Goal: Information Seeking & Learning: Learn about a topic

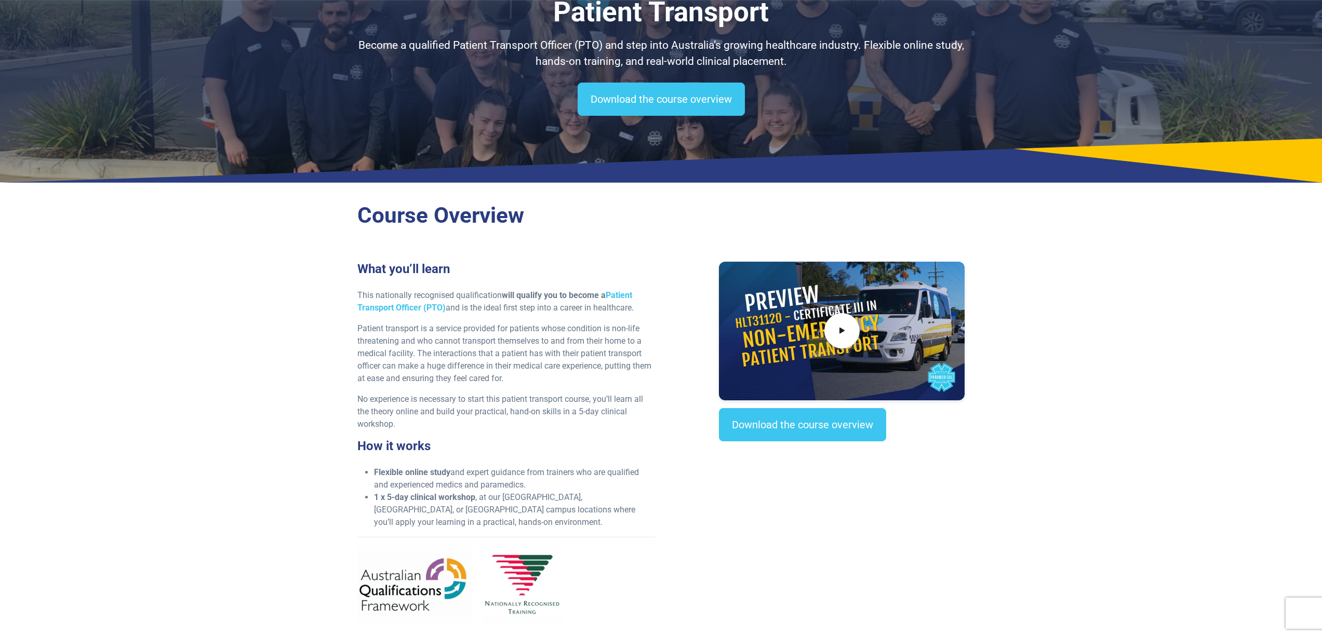
scroll to position [111, 0]
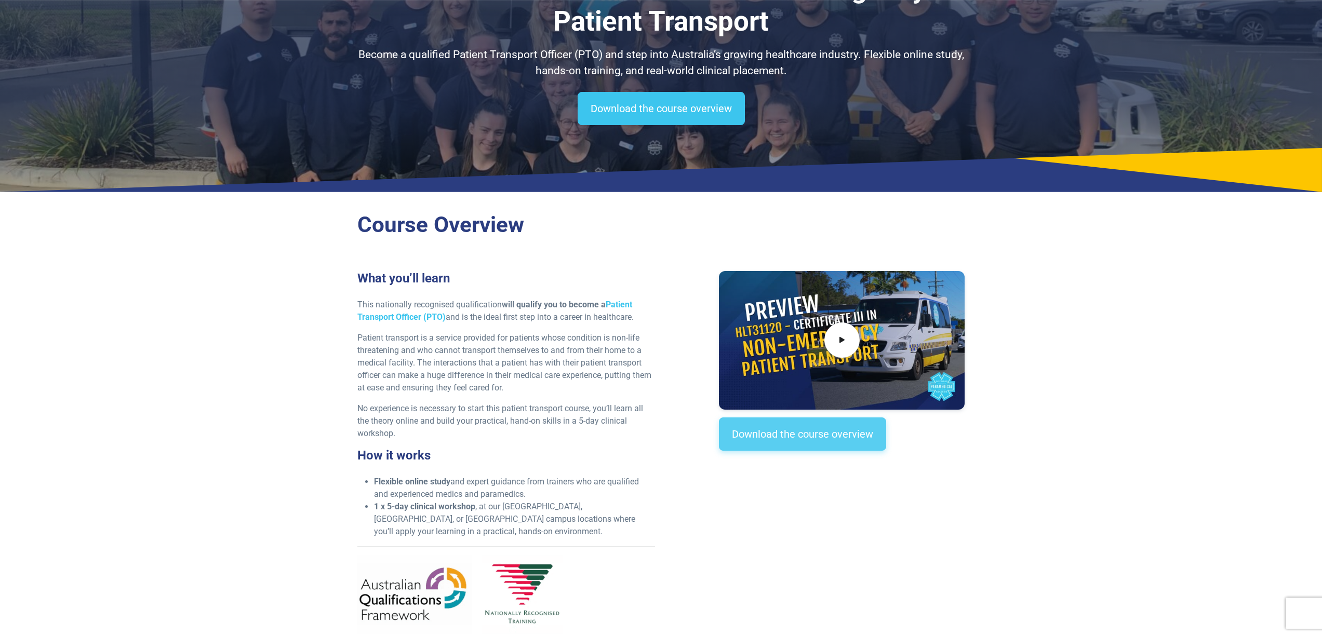
click at [812, 436] on link "Download the course overview" at bounding box center [802, 434] width 167 height 33
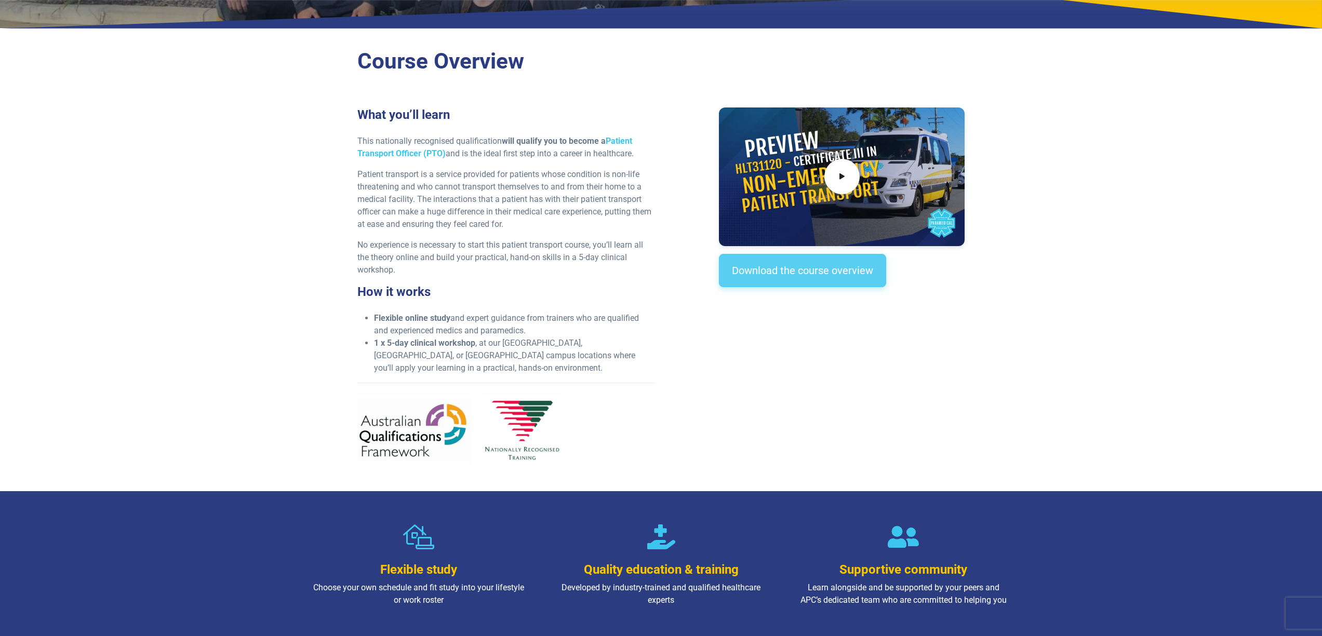
scroll to position [0, 0]
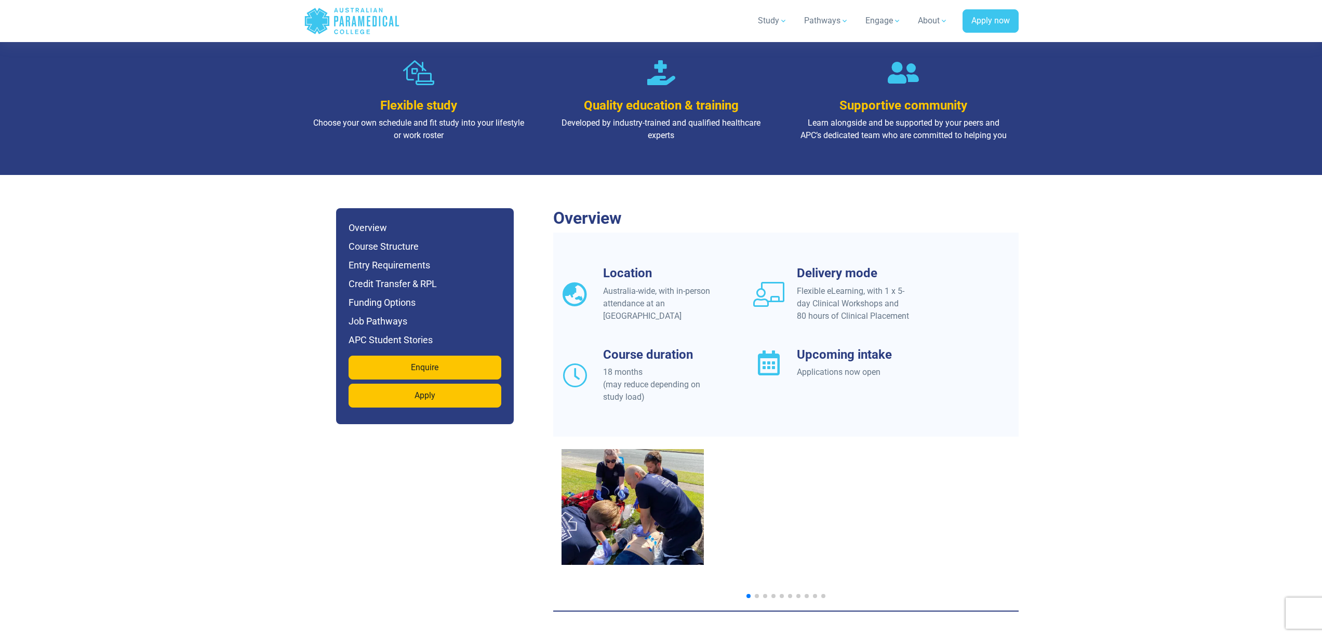
scroll to position [702, 0]
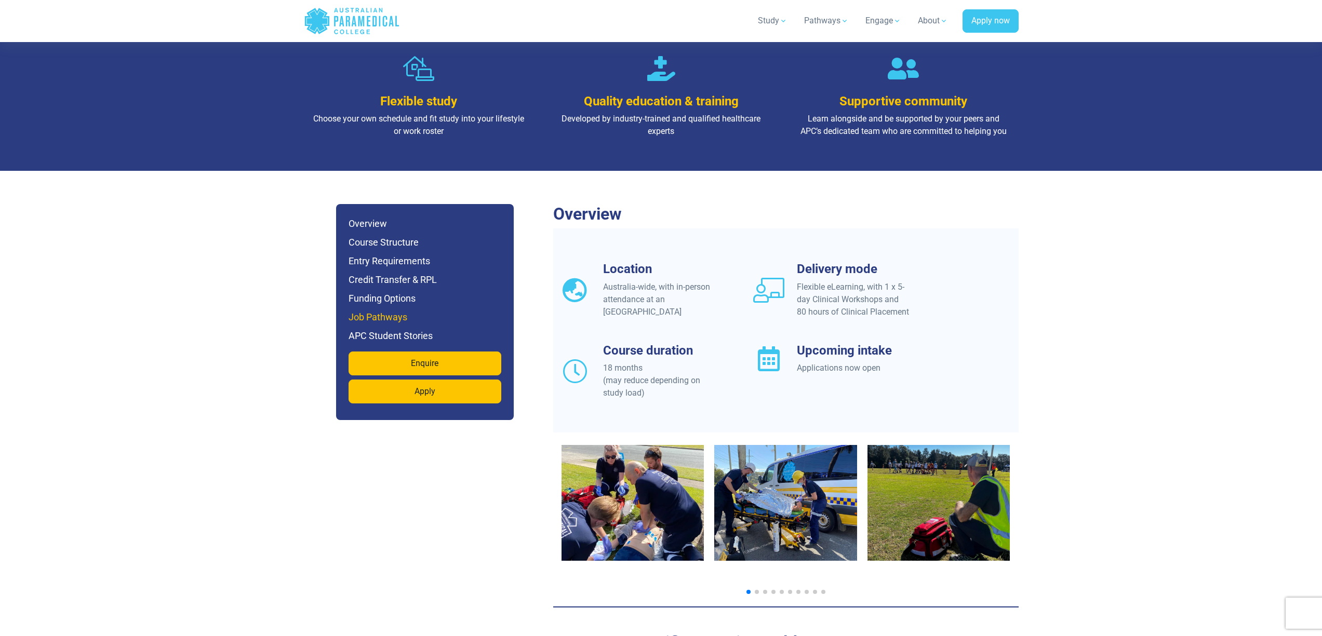
click at [402, 310] on h6 "Job Pathways" at bounding box center [424, 317] width 153 height 15
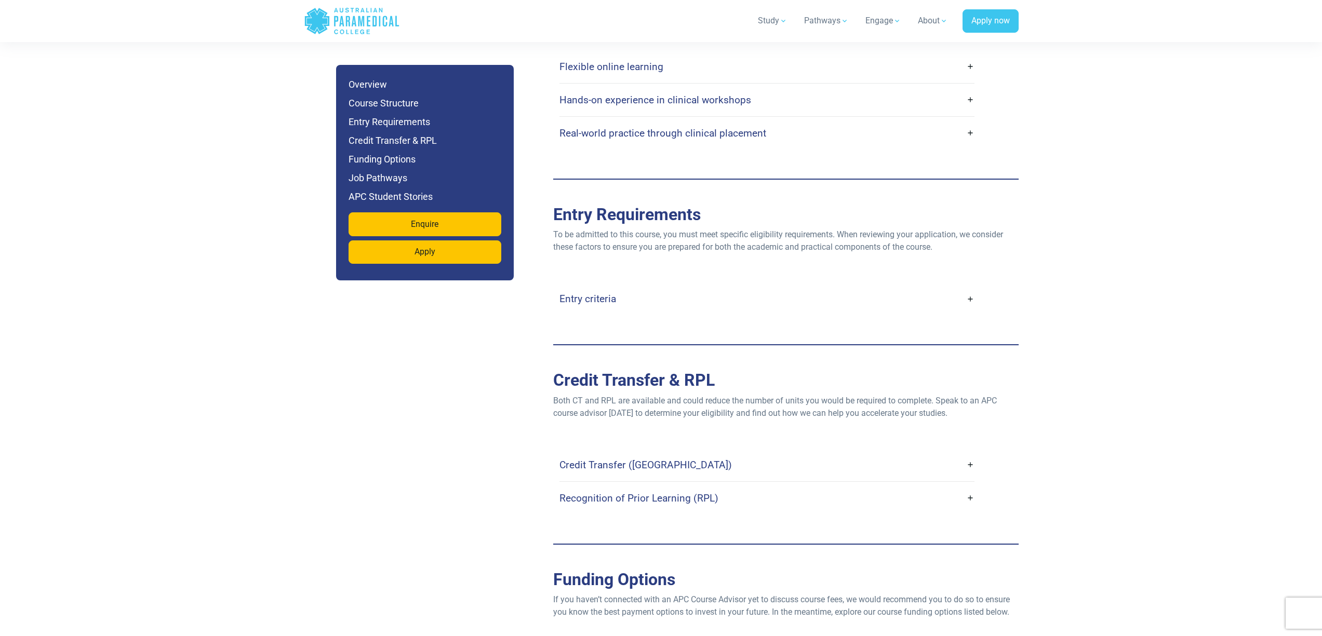
scroll to position [1927, 0]
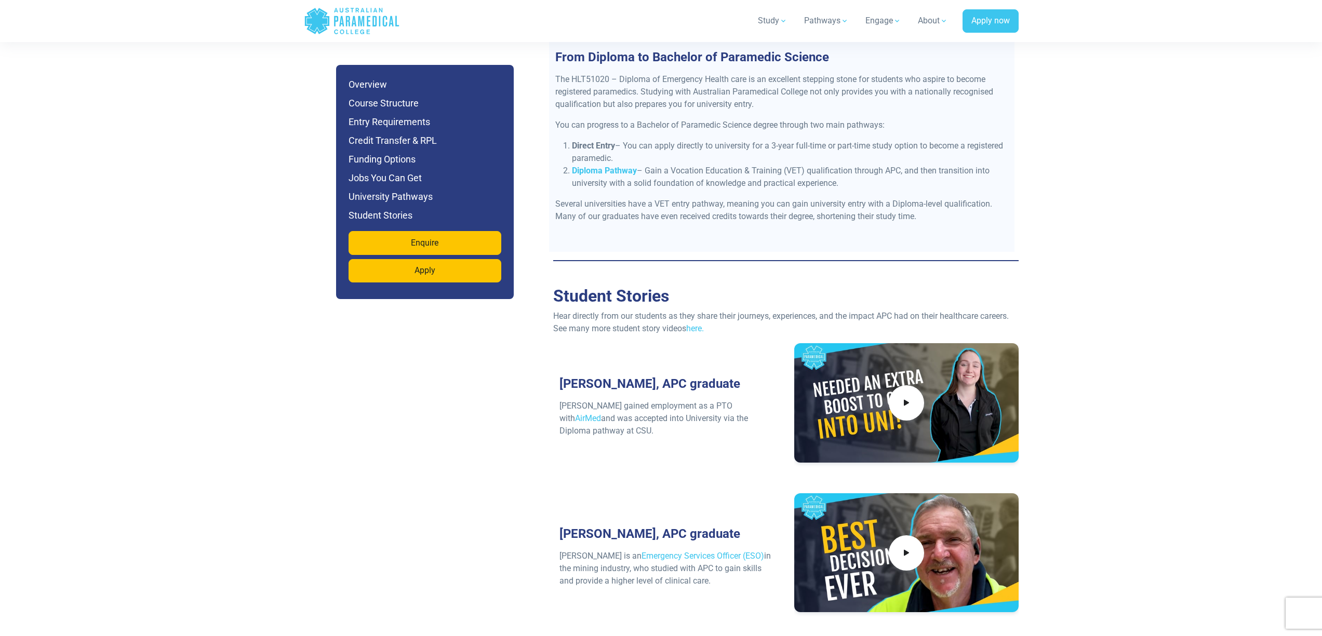
scroll to position [4360, 0]
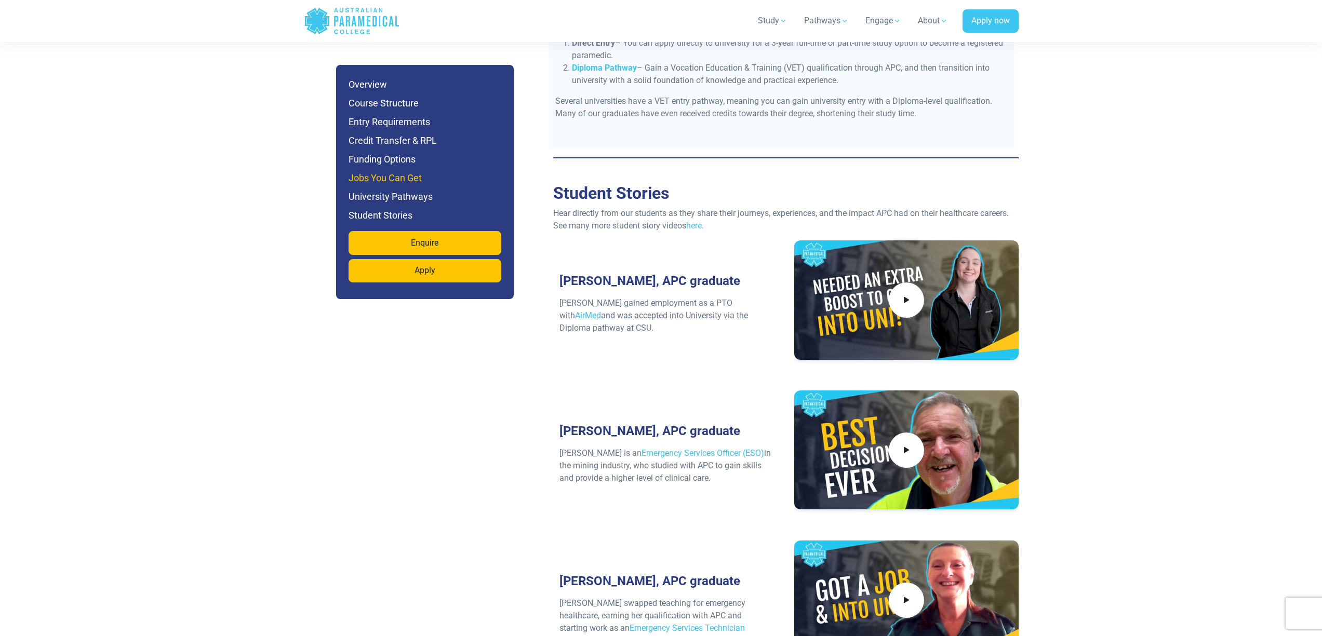
click at [386, 177] on h6 "Jobs You Can Get" at bounding box center [424, 178] width 153 height 15
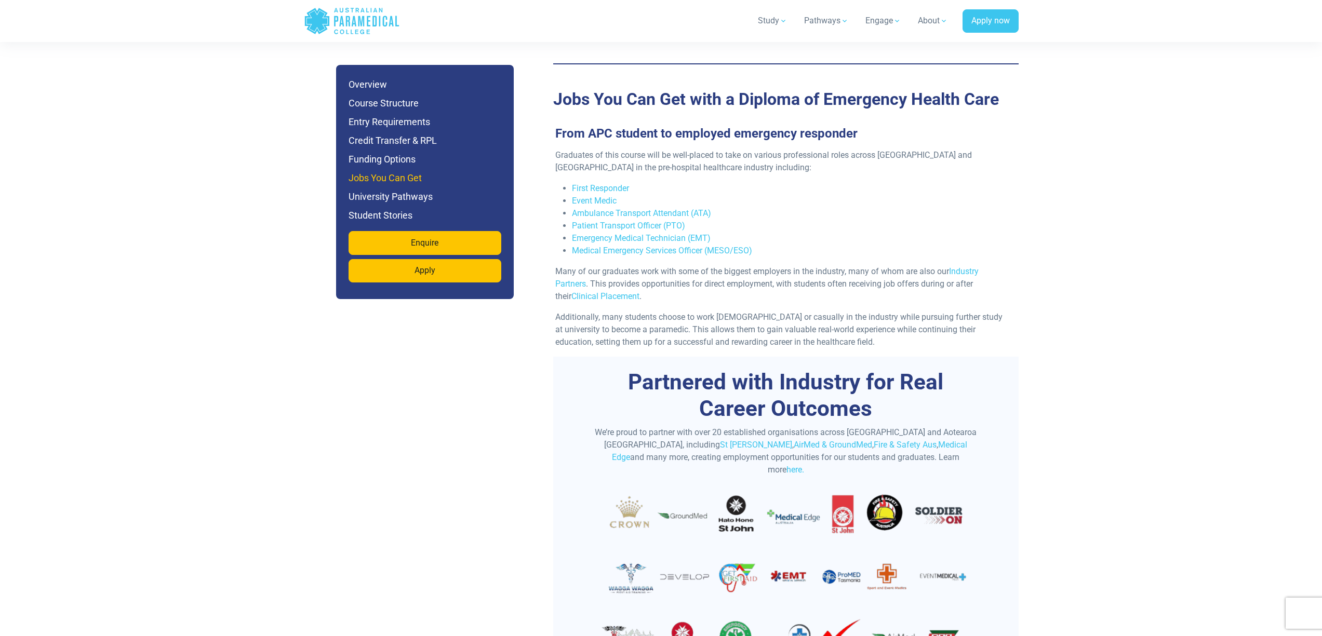
scroll to position [3400, 0]
click at [649, 209] on link "Ambulance Transport Attendant (ATA)" at bounding box center [641, 214] width 139 height 10
click at [628, 221] on link "Patient Transport Officer (PTO)" at bounding box center [628, 226] width 113 height 10
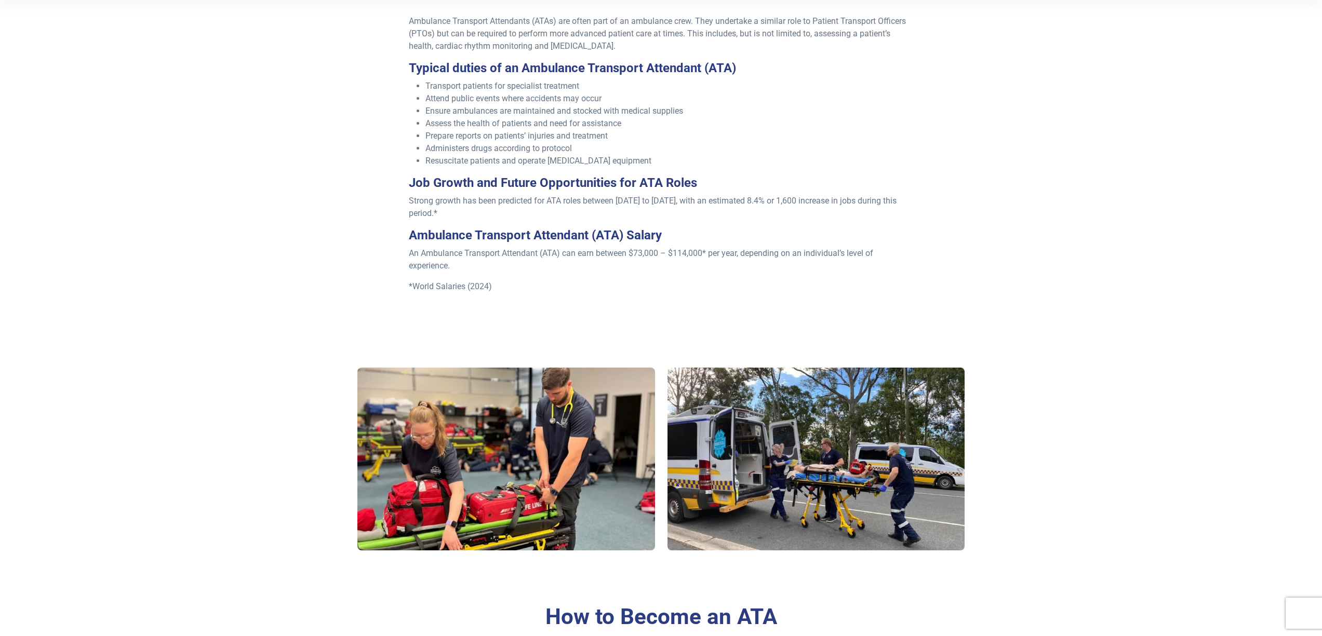
scroll to position [372, 0]
